Goal: Task Accomplishment & Management: Use online tool/utility

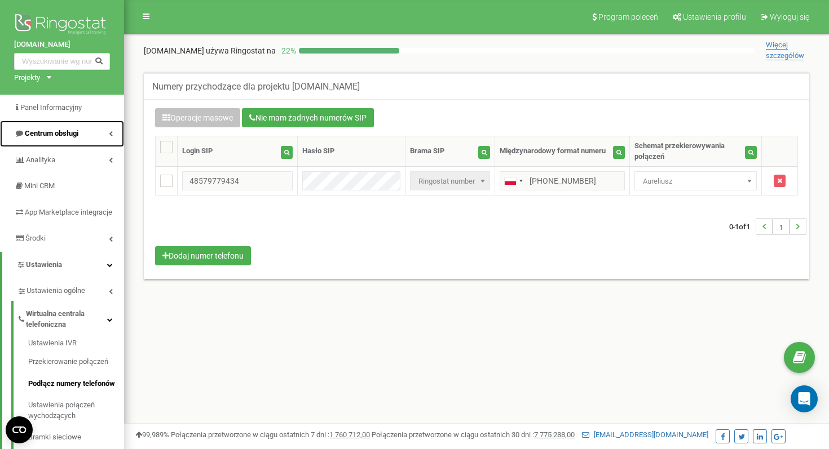
click at [46, 131] on span "Centrum obsługi" at bounding box center [52, 133] width 54 height 8
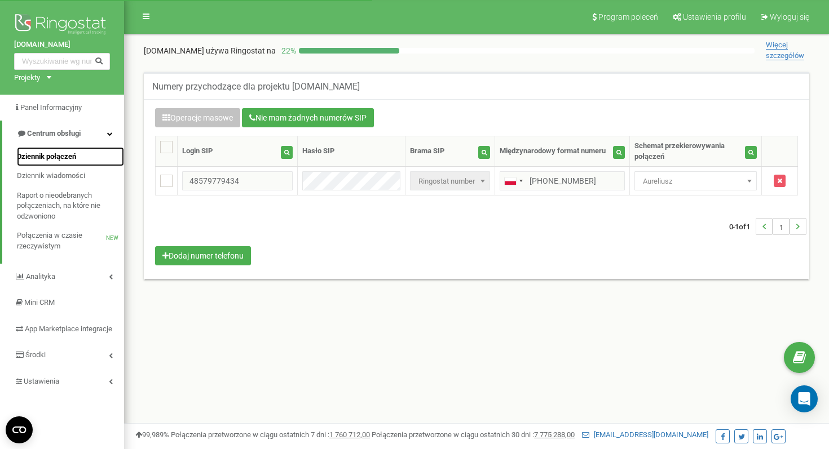
click at [48, 160] on span "Dziennik połączeń" at bounding box center [46, 157] width 59 height 11
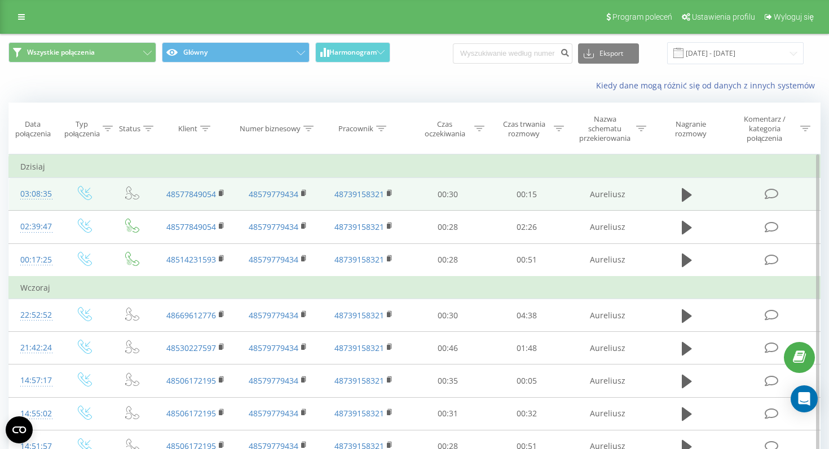
click at [686, 205] on td at bounding box center [687, 194] width 76 height 33
click at [686, 197] on icon at bounding box center [687, 195] width 10 height 14
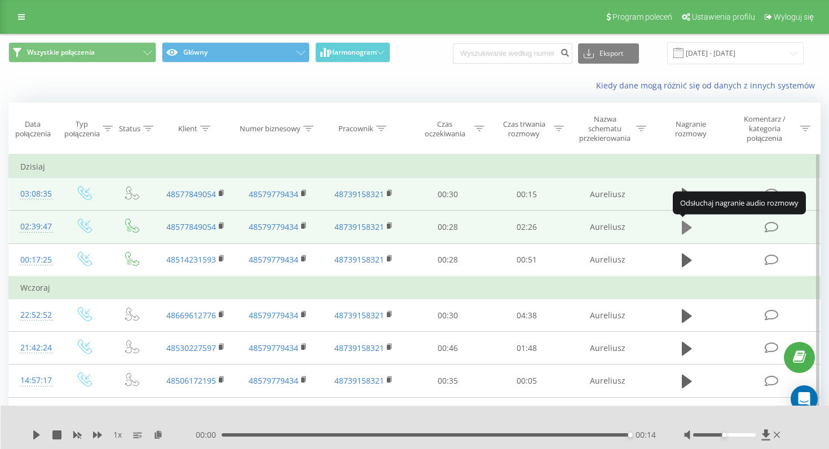
click at [688, 228] on icon at bounding box center [687, 228] width 10 height 14
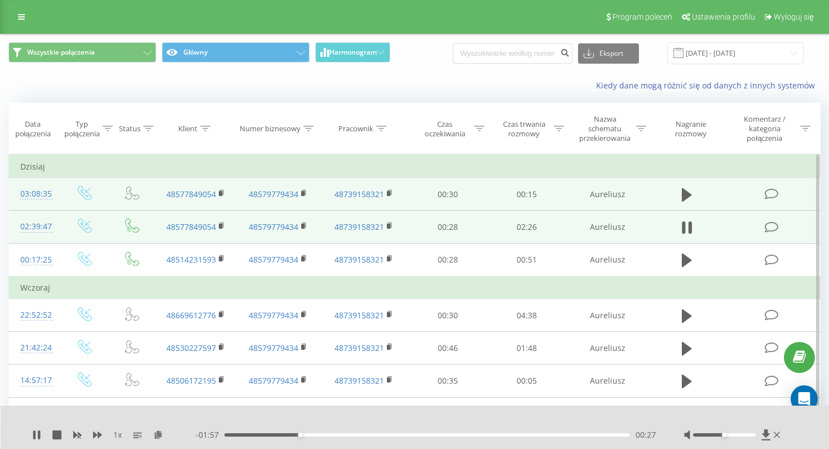
click at [688, 228] on icon at bounding box center [689, 228] width 3 height 12
click at [688, 224] on icon at bounding box center [687, 228] width 10 height 16
drag, startPoint x: 727, startPoint y: 437, endPoint x: 742, endPoint y: 437, distance: 15.8
click at [743, 437] on div at bounding box center [733, 435] width 99 height 11
drag, startPoint x: 723, startPoint y: 434, endPoint x: 768, endPoint y: 430, distance: 44.7
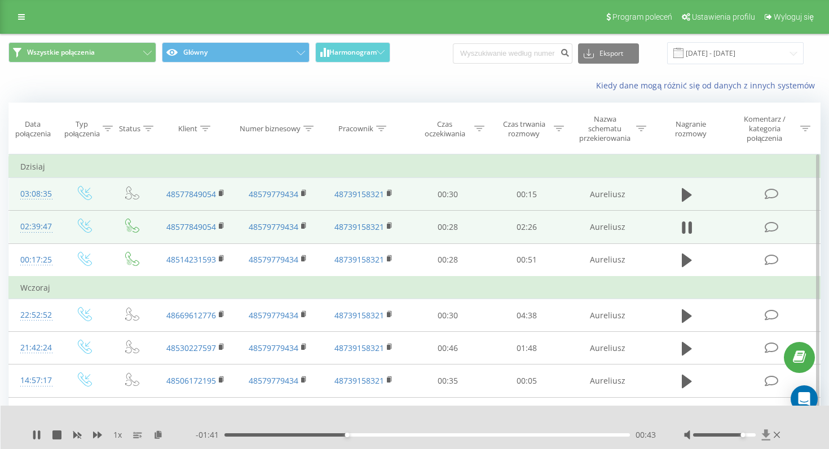
click at [768, 430] on div at bounding box center [733, 435] width 99 height 11
click at [318, 437] on div "- 01:40 00:44 00:44" at bounding box center [426, 435] width 460 height 11
click at [308, 436] on div "00:45" at bounding box center [426, 435] width 405 height 3
click at [387, 438] on div "- 01:48 00:36 00:36" at bounding box center [426, 435] width 460 height 11
click at [386, 435] on div "00:37" at bounding box center [426, 435] width 405 height 3
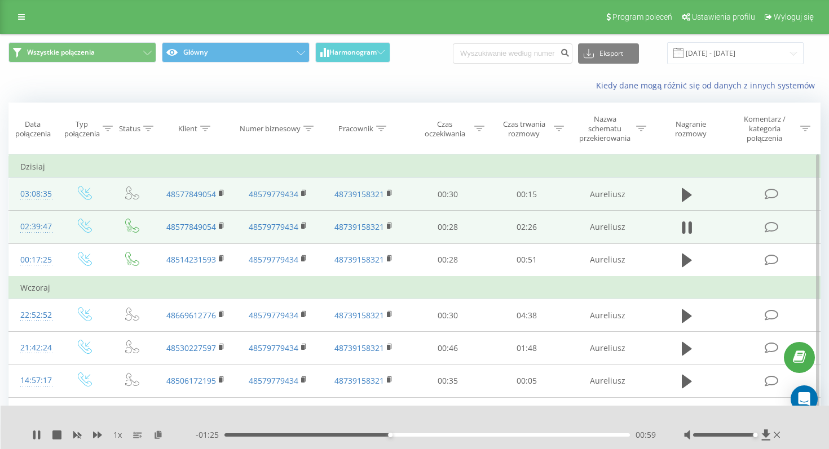
click at [427, 434] on div "00:59" at bounding box center [426, 435] width 405 height 3
click at [549, 434] on div "01:55" at bounding box center [426, 435] width 405 height 3
click at [693, 226] on button at bounding box center [686, 227] width 17 height 17
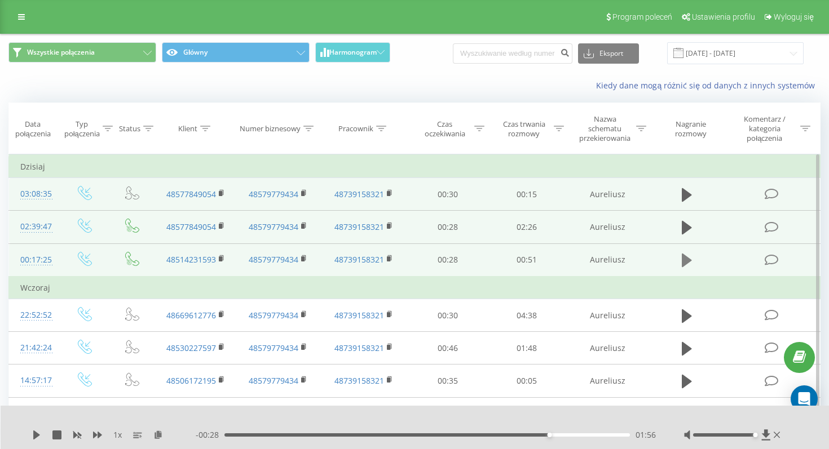
click at [685, 258] on icon at bounding box center [687, 261] width 10 height 14
click at [41, 435] on icon at bounding box center [36, 435] width 9 height 9
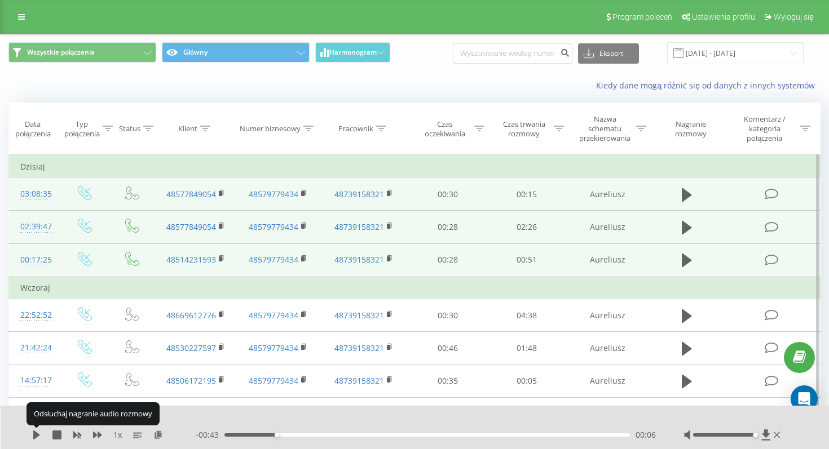
click at [41, 435] on icon at bounding box center [36, 435] width 9 height 9
click at [37, 431] on icon at bounding box center [36, 435] width 9 height 9
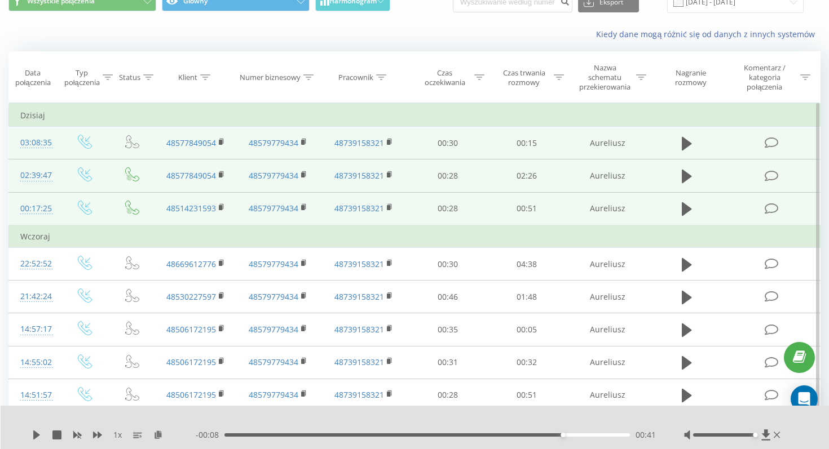
scroll to position [52, 0]
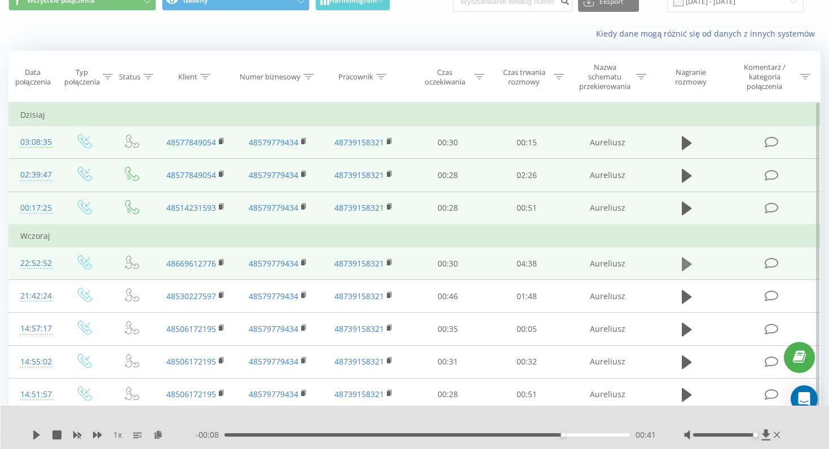
click at [682, 266] on icon at bounding box center [687, 264] width 10 height 14
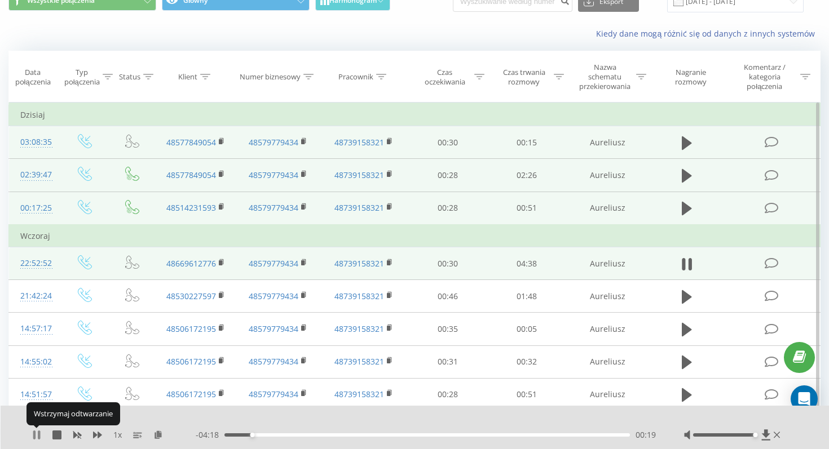
click at [37, 431] on icon at bounding box center [36, 435] width 9 height 9
click at [29, 437] on div "1 x - 04:17 00:19 00:19" at bounding box center [415, 427] width 829 height 43
click at [34, 435] on icon at bounding box center [36, 435] width 7 height 9
click at [35, 433] on icon at bounding box center [34, 435] width 2 height 9
click at [706, 259] on td at bounding box center [687, 263] width 76 height 33
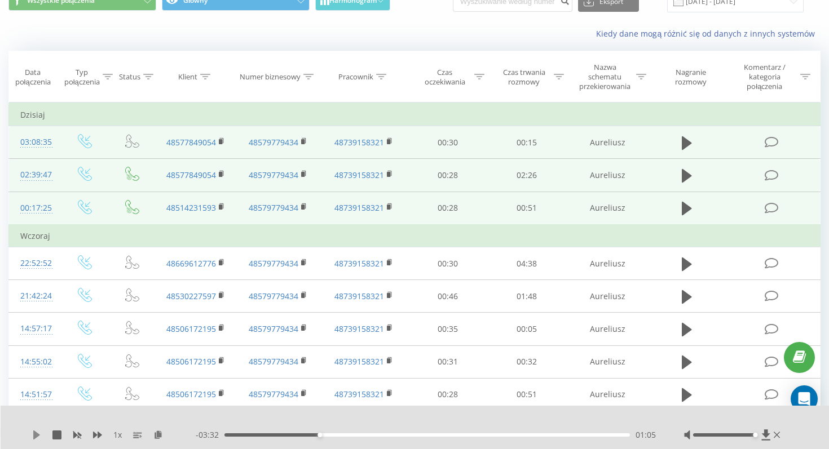
click at [39, 436] on icon at bounding box center [36, 435] width 9 height 9
click at [352, 435] on div "01:06" at bounding box center [426, 435] width 405 height 3
click at [35, 431] on icon at bounding box center [34, 435] width 2 height 9
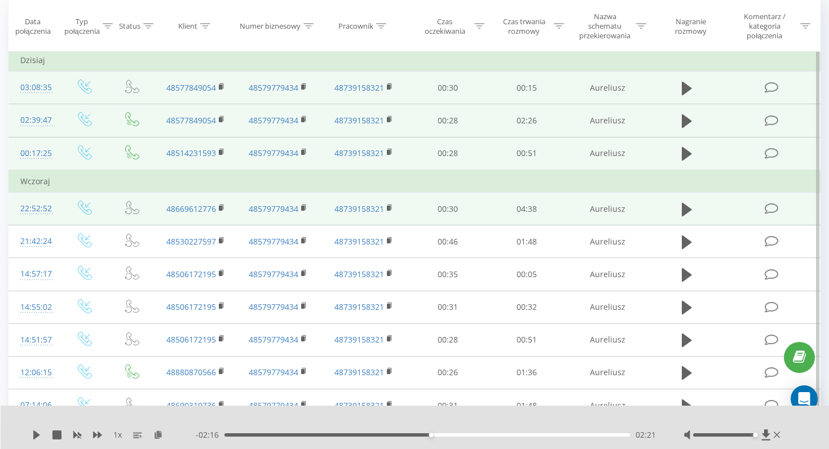
scroll to position [107, 0]
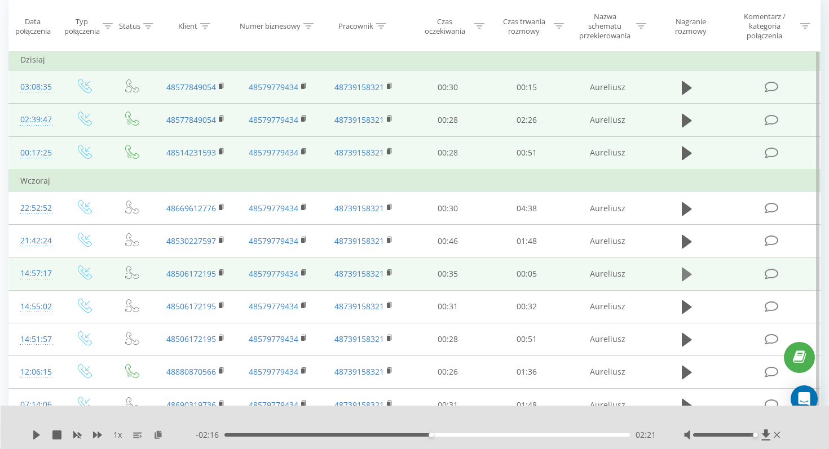
click at [685, 272] on icon at bounding box center [687, 275] width 10 height 14
click at [32, 436] on icon at bounding box center [36, 435] width 9 height 9
